Goal: Check status: Check status

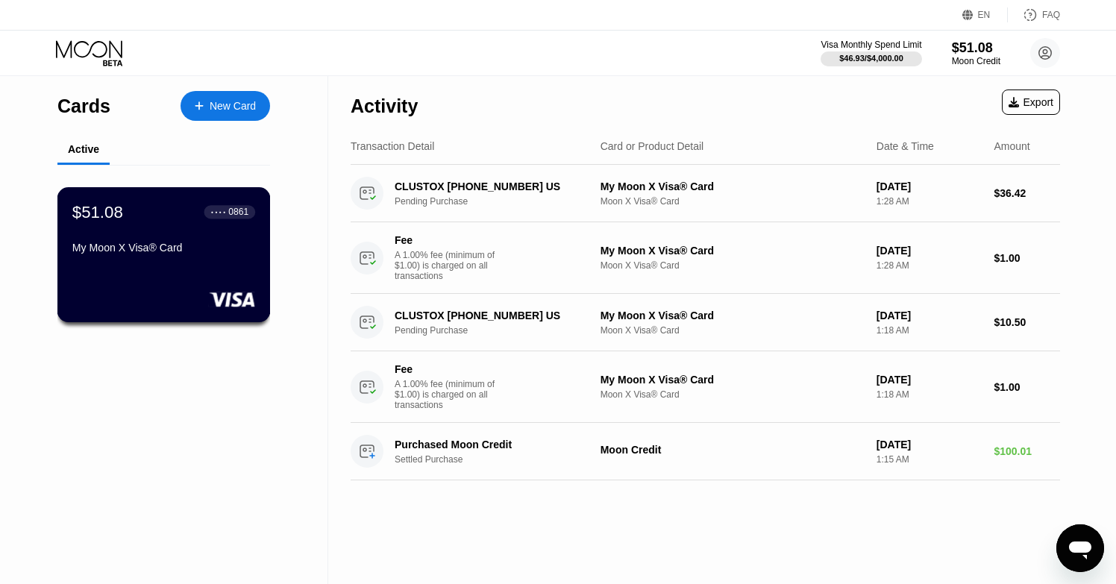
click at [239, 231] on div "$51.08 ● ● ● ● 0861 My Moon X Visa® Card" at bounding box center [163, 230] width 183 height 57
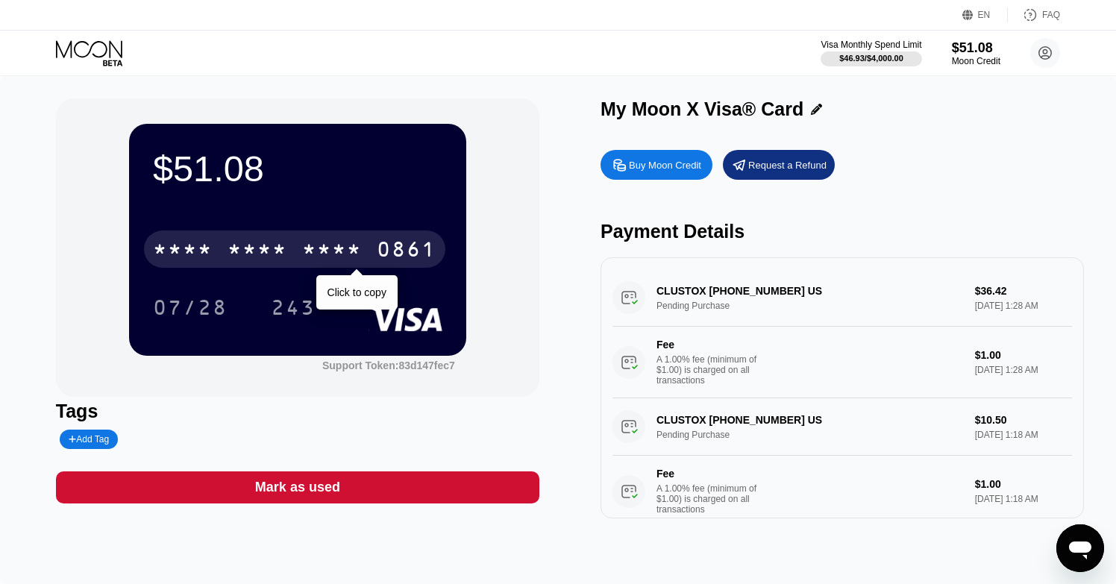
click at [425, 239] on div "* * * * * * * * * * * * 0861" at bounding box center [294, 248] width 301 height 37
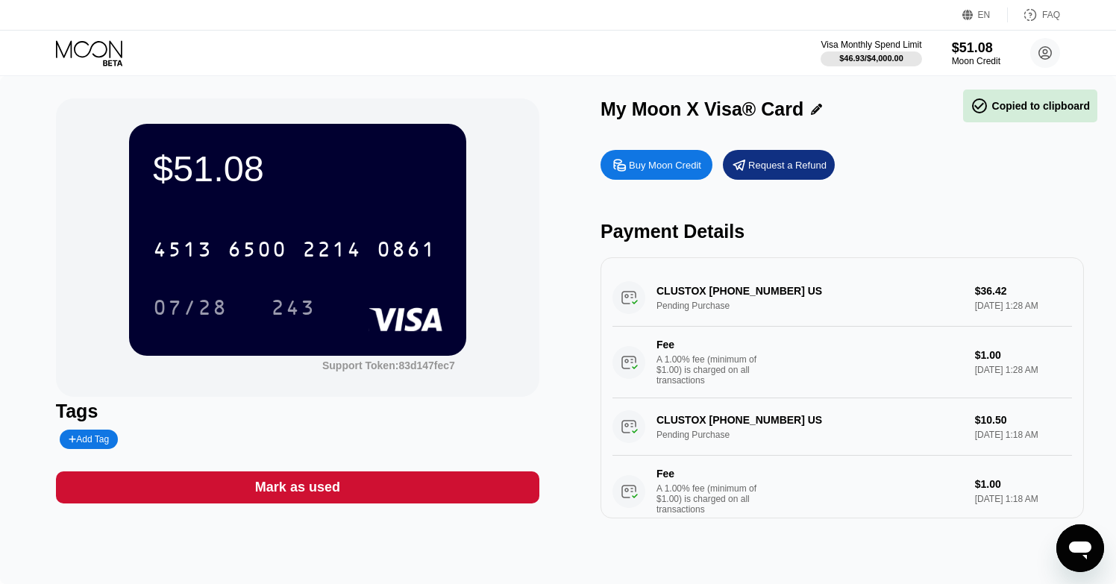
click at [967, 1] on div "EN Language Select an item Save FAQ" at bounding box center [558, 15] width 1116 height 31
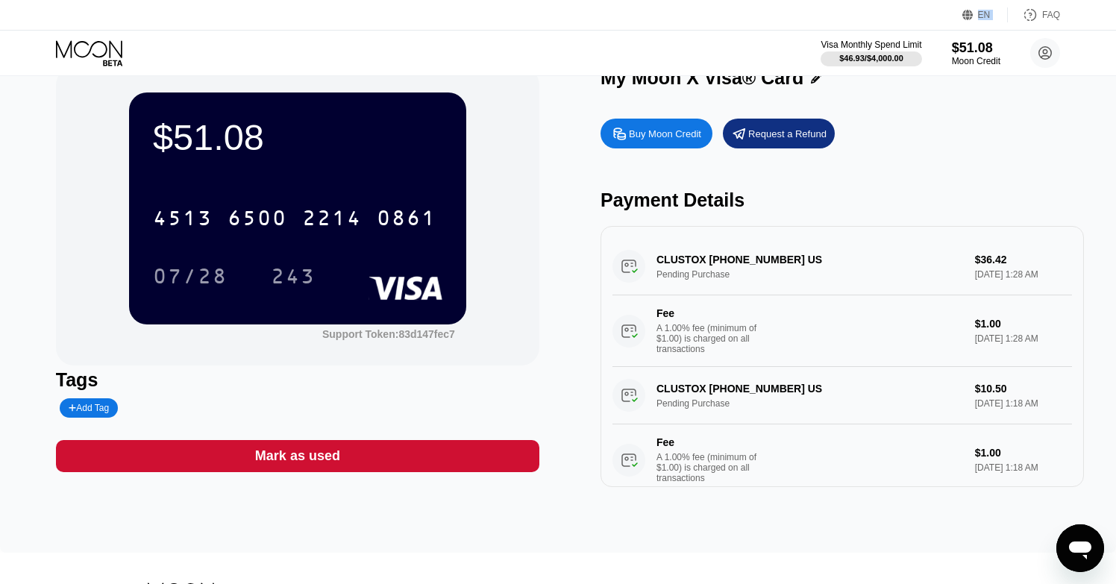
scroll to position [41, 0]
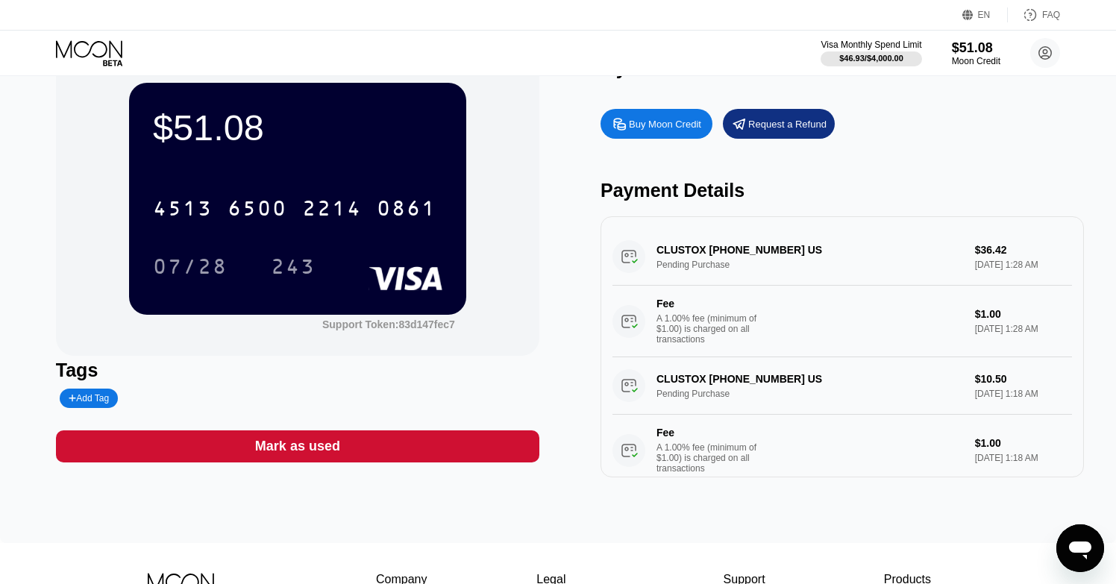
click at [99, 44] on icon at bounding box center [90, 53] width 69 height 26
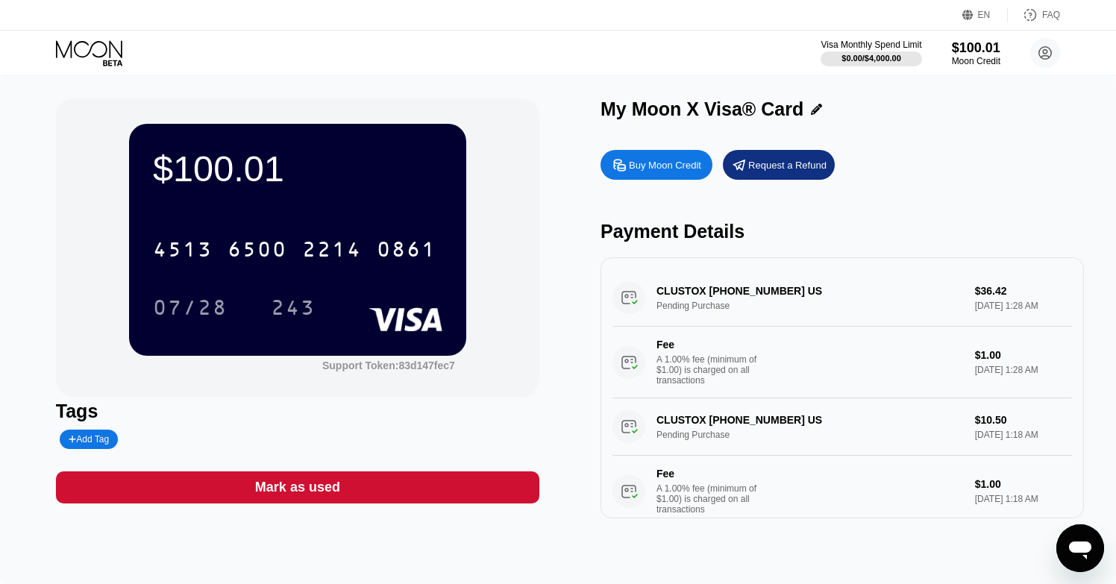
click at [312, 238] on div "4513 6500 2214 0861" at bounding box center [294, 248] width 301 height 37
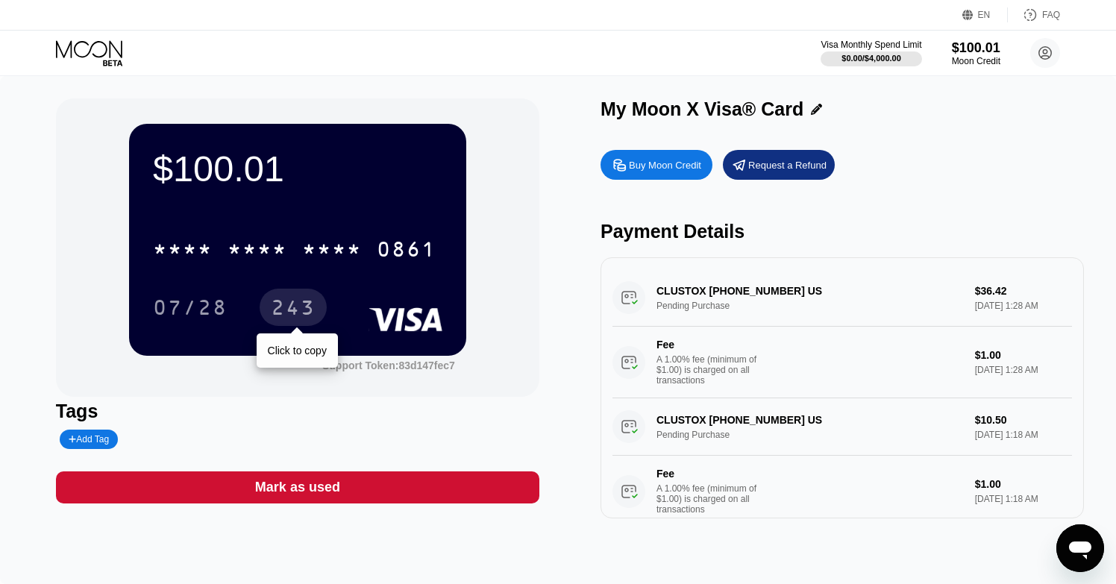
click at [298, 304] on div "243" at bounding box center [293, 310] width 45 height 24
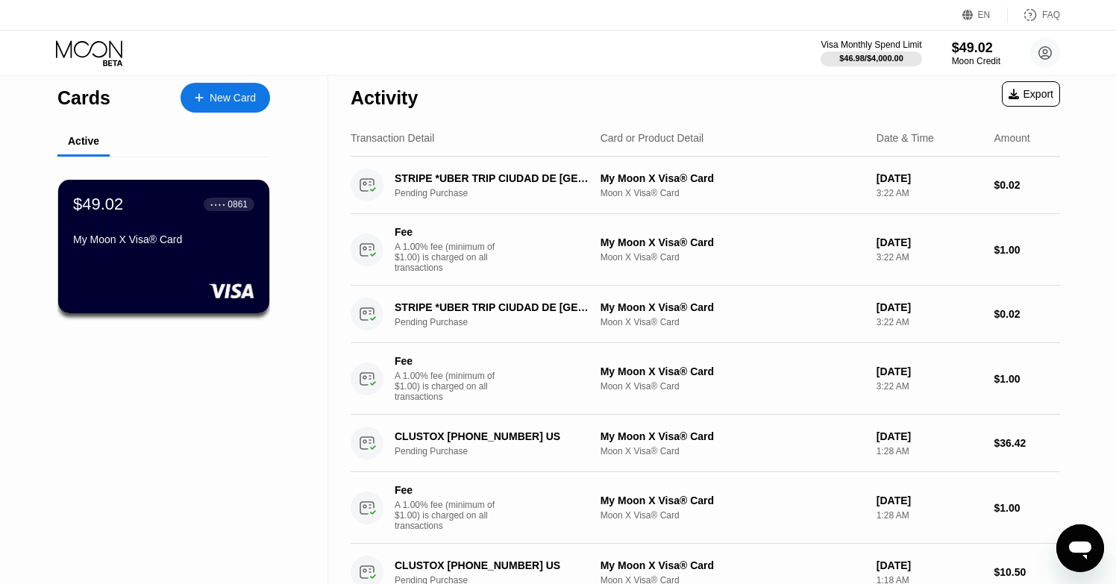
scroll to position [25, 0]
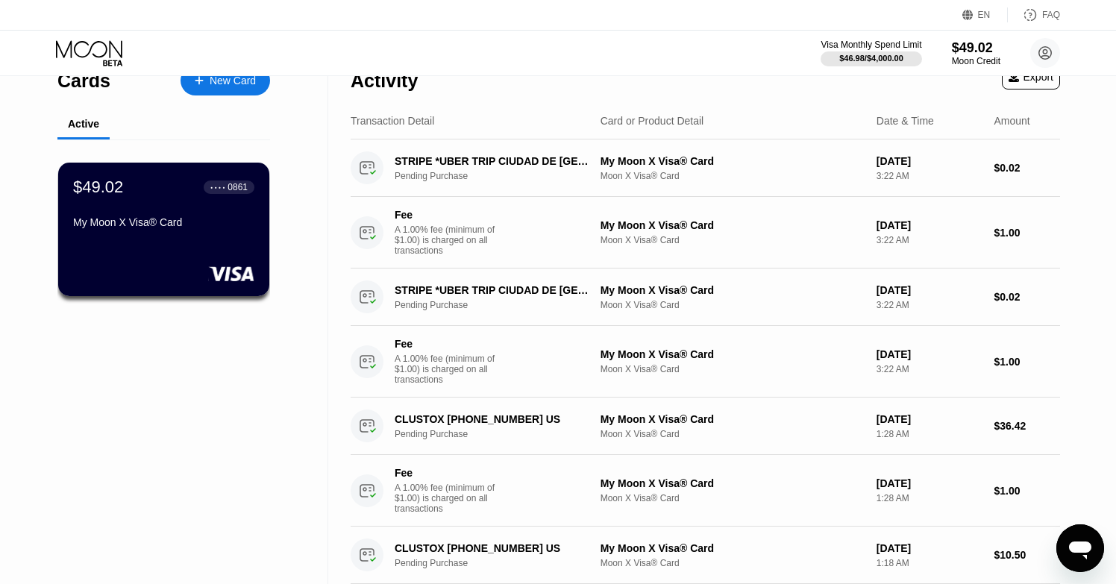
drag, startPoint x: 562, startPoint y: 55, endPoint x: 92, endPoint y: 470, distance: 626.7
click at [532, 95] on div "Activity Export" at bounding box center [705, 77] width 709 height 52
click at [535, 173] on div "Pending Purchase" at bounding box center [502, 176] width 214 height 10
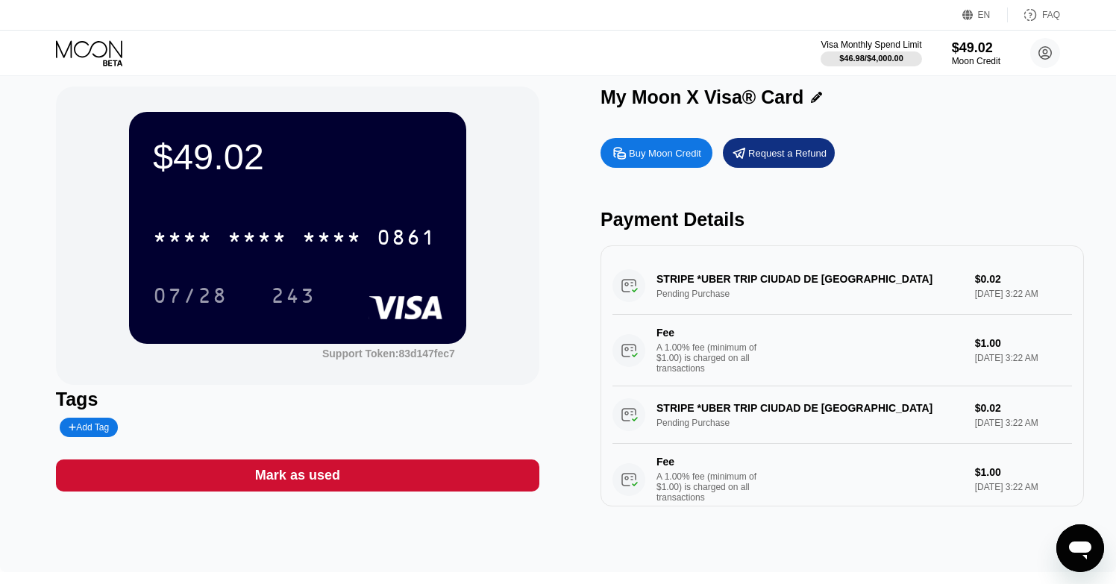
scroll to position [24, 0]
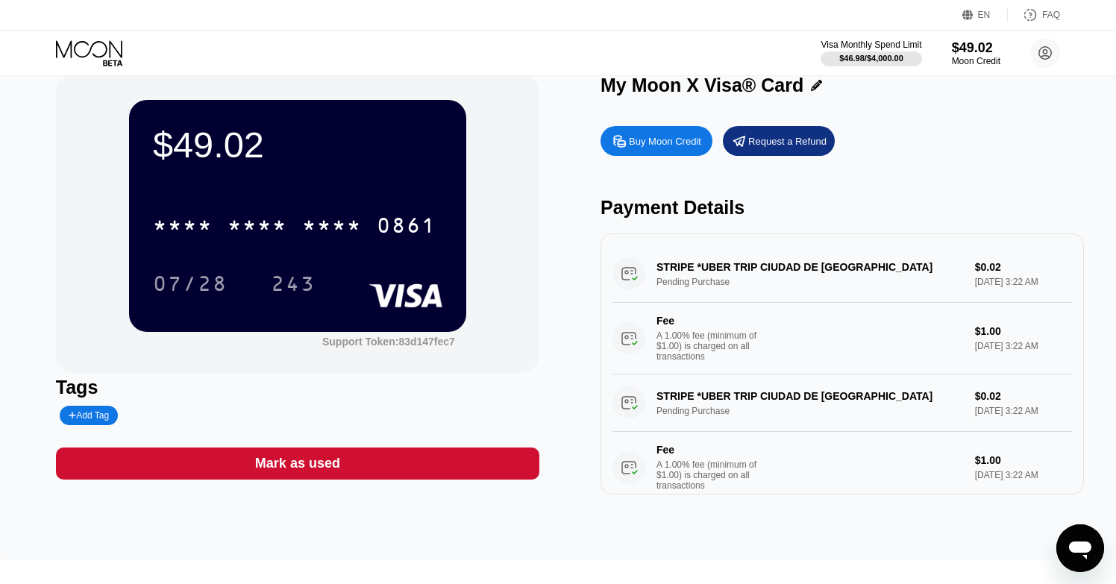
click at [698, 404] on div "STRIPE *UBER TRIP CIUDAD DE MEXMX Pending Purchase $0.02 [DATE] 3:22 AM Fee A 1…" at bounding box center [841, 438] width 459 height 129
click at [711, 268] on div "STRIPE *UBER TRIP CIUDAD DE MEXMX Pending Purchase $0.02 [DATE] 3:22 AM Fee A 1…" at bounding box center [841, 309] width 459 height 129
click at [706, 268] on div "STRIPE *UBER TRIP CIUDAD DE MEXMX Pending Purchase $0.02 [DATE] 3:22 AM Fee A 1…" at bounding box center [841, 309] width 459 height 129
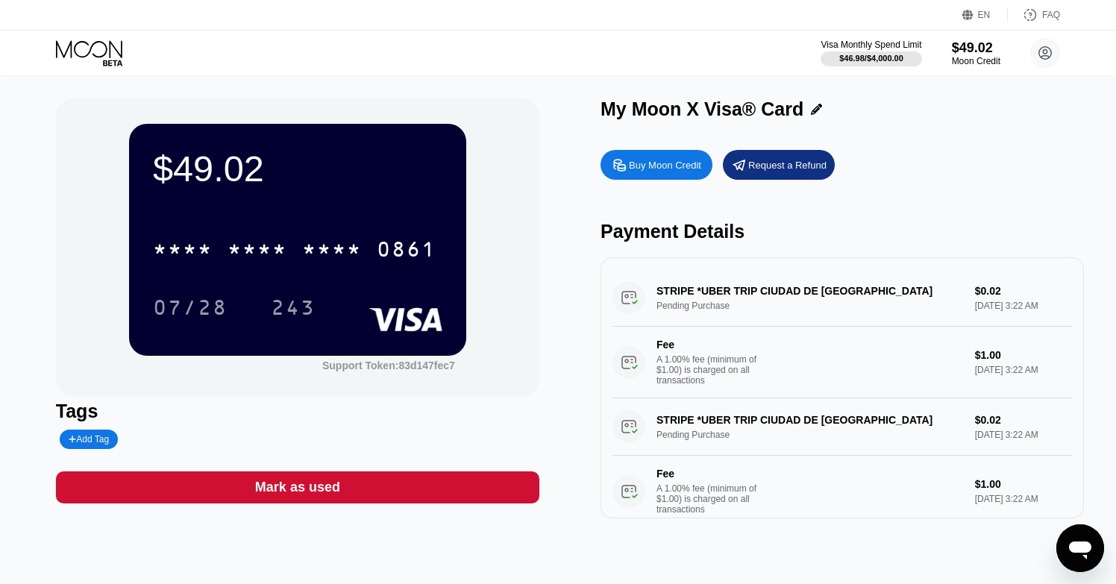
scroll to position [0, 0]
click at [1046, 60] on circle at bounding box center [1045, 53] width 30 height 30
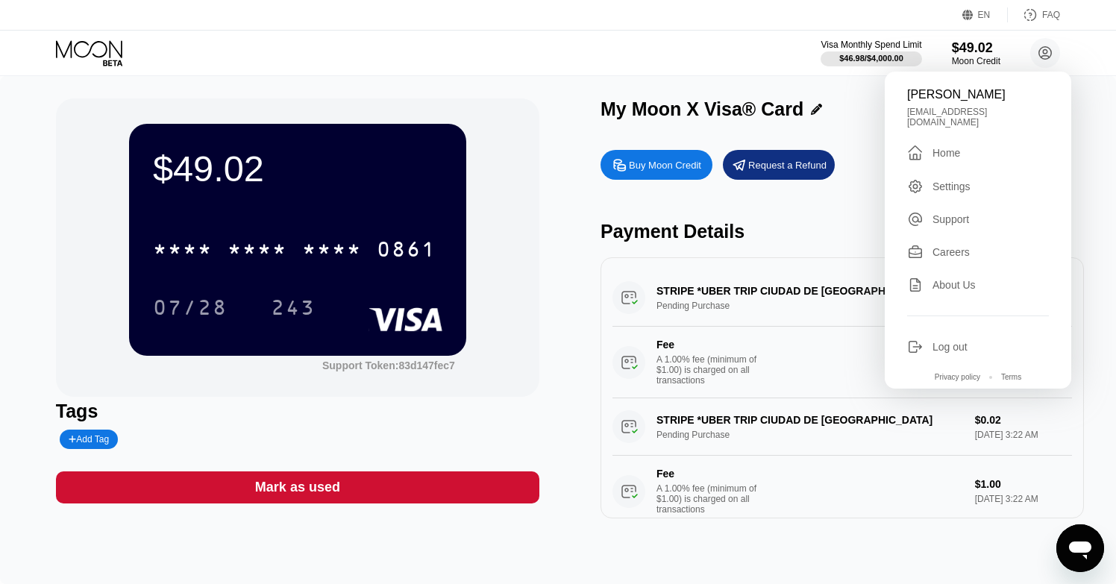
click at [1004, 113] on div "[EMAIL_ADDRESS][DOMAIN_NAME]" at bounding box center [978, 117] width 142 height 21
click at [1002, 113] on div "[EMAIL_ADDRESS][DOMAIN_NAME]" at bounding box center [978, 117] width 142 height 21
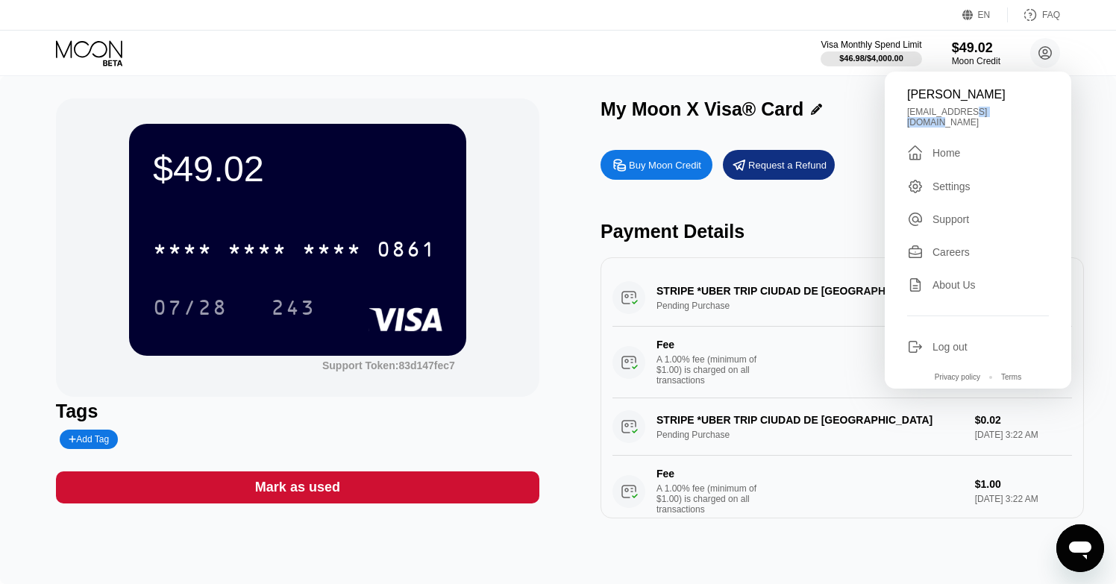
click at [1002, 113] on div "[EMAIL_ADDRESS][DOMAIN_NAME]" at bounding box center [978, 117] width 142 height 21
copy div "[EMAIL_ADDRESS][DOMAIN_NAME] "
